Goal: Find specific page/section: Find specific page/section

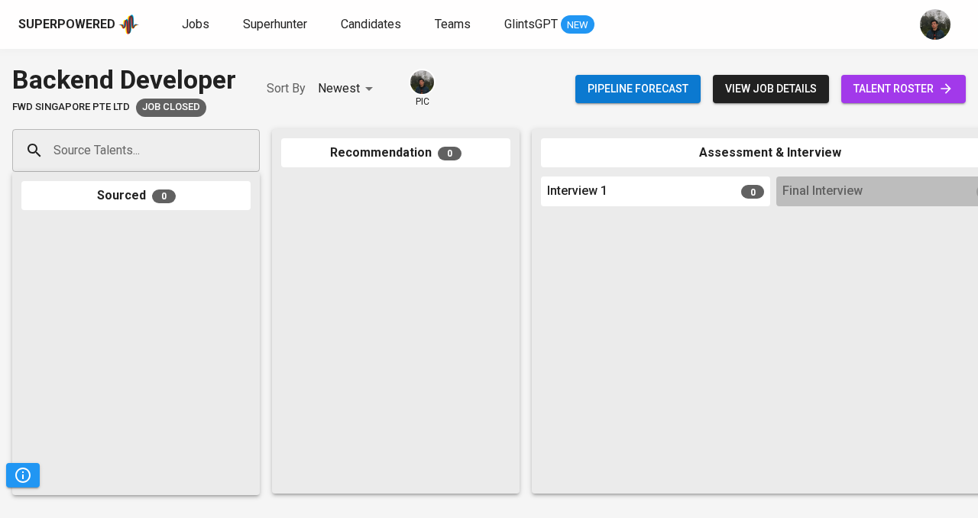
scroll to position [611, 0]
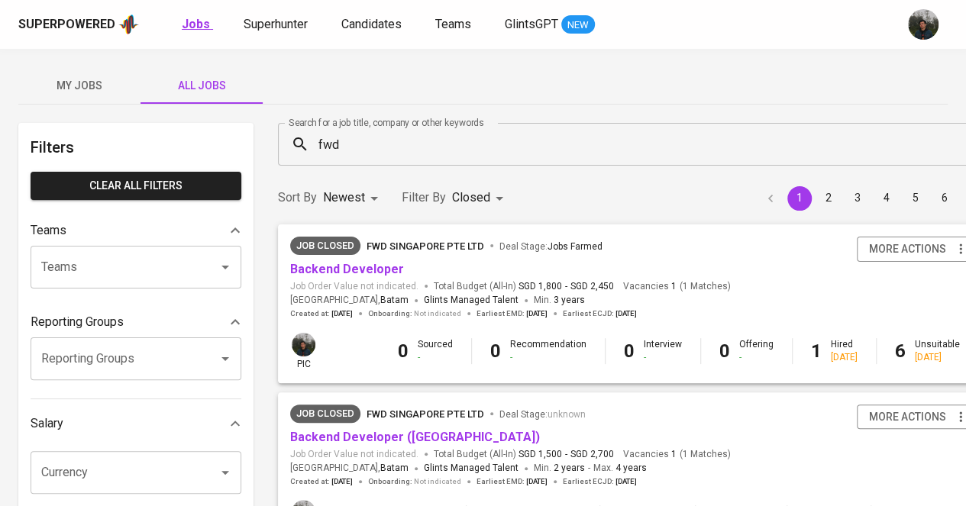
click at [197, 18] on b "Jobs" at bounding box center [196, 24] width 28 height 15
type input "OPEN"
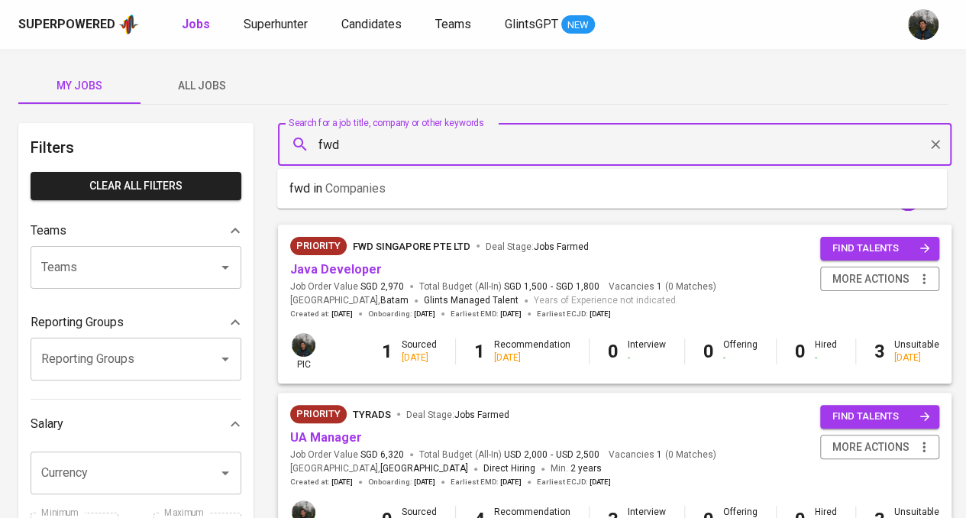
drag, startPoint x: 440, startPoint y: 152, endPoint x: 209, endPoint y: 132, distance: 232.3
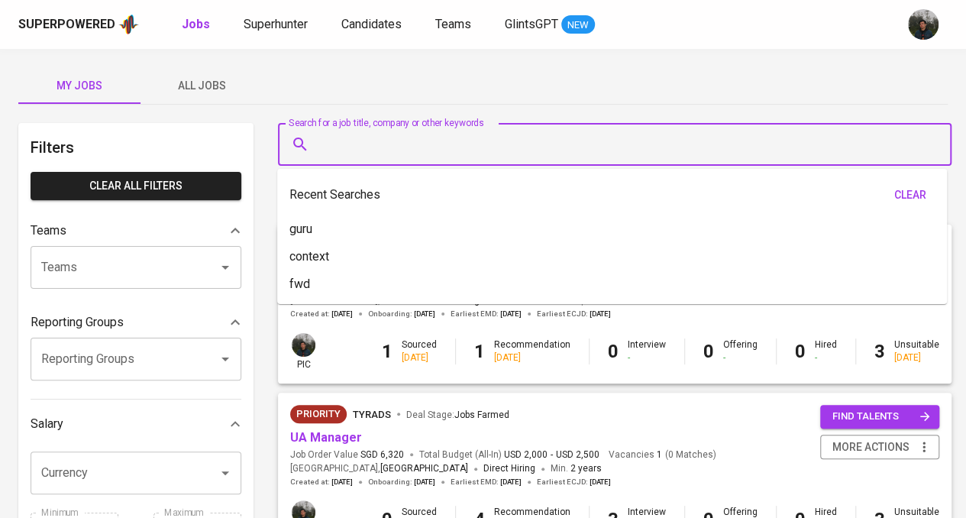
click at [501, 94] on div "My Jobs All Jobs" at bounding box center [483, 85] width 930 height 37
